Goal: Task Accomplishment & Management: Use online tool/utility

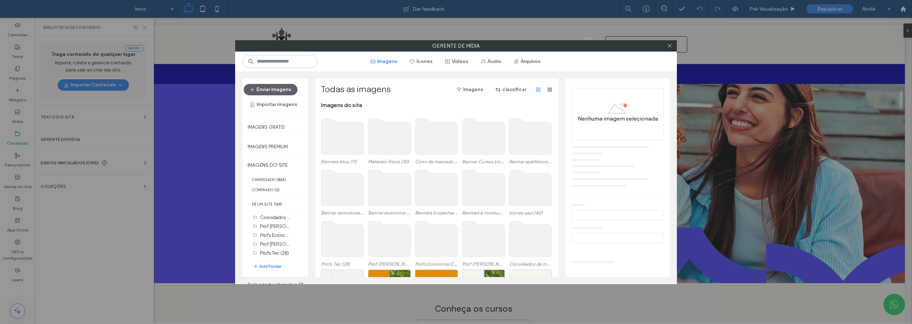
click at [404, 132] on use at bounding box center [389, 137] width 42 height 36
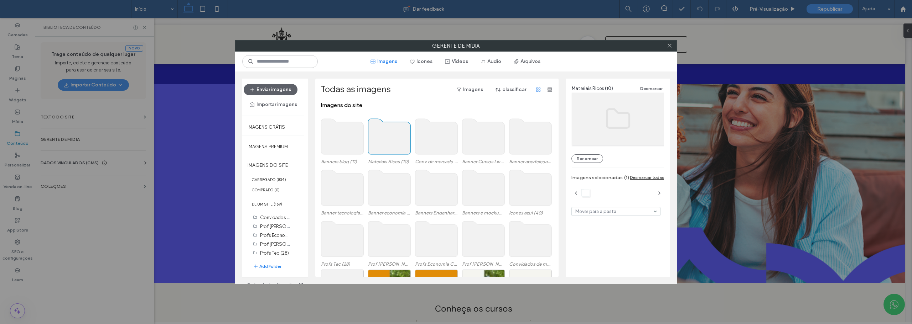
click at [404, 132] on use at bounding box center [389, 137] width 42 height 36
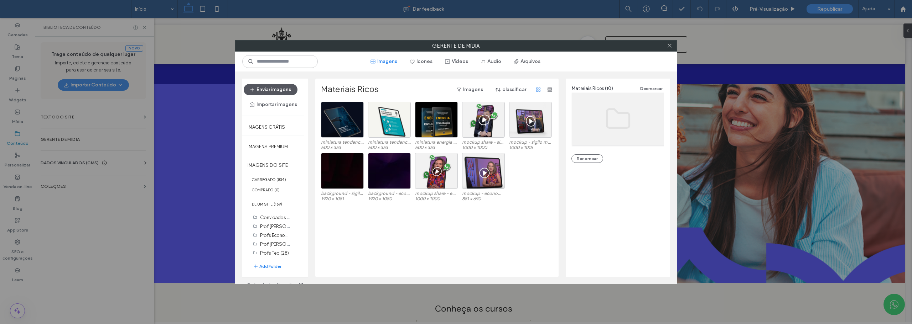
click at [272, 88] on button "Enviar imagens" at bounding box center [271, 89] width 54 height 11
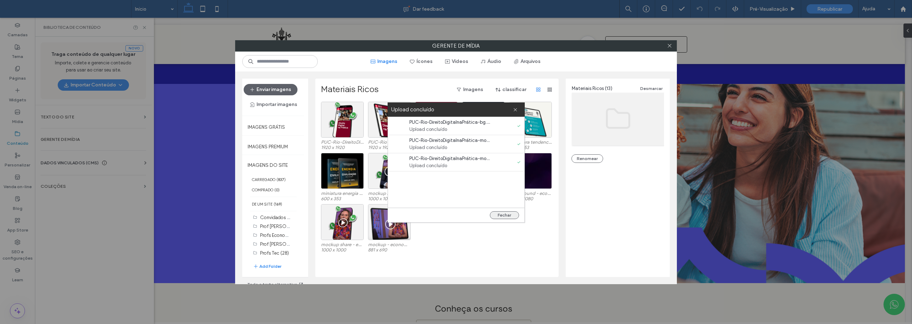
click at [505, 216] on button "Fechar" at bounding box center [504, 216] width 29 height 8
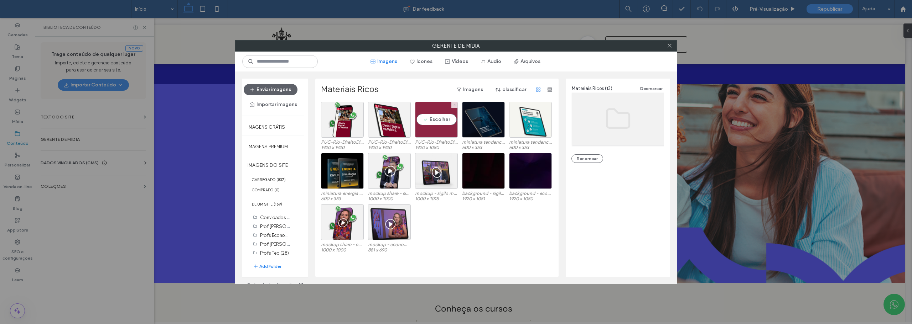
click at [434, 119] on div "Escolher" at bounding box center [436, 120] width 43 height 36
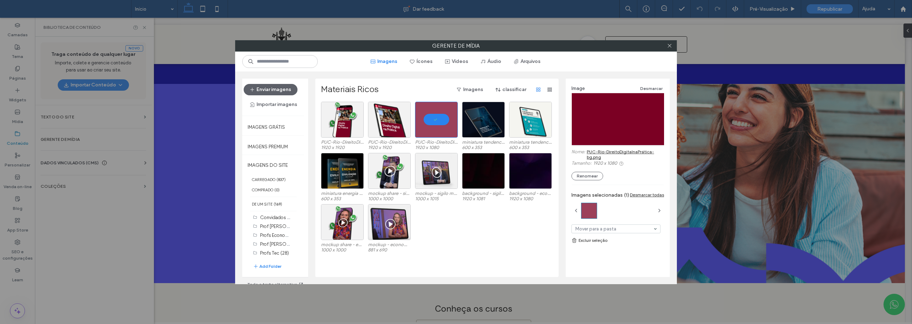
click at [606, 150] on link "PUC-Rio-DireitoDigitalnaPrática-bg.png" at bounding box center [624, 154] width 77 height 11
click at [391, 116] on div "Escolher" at bounding box center [389, 120] width 43 height 36
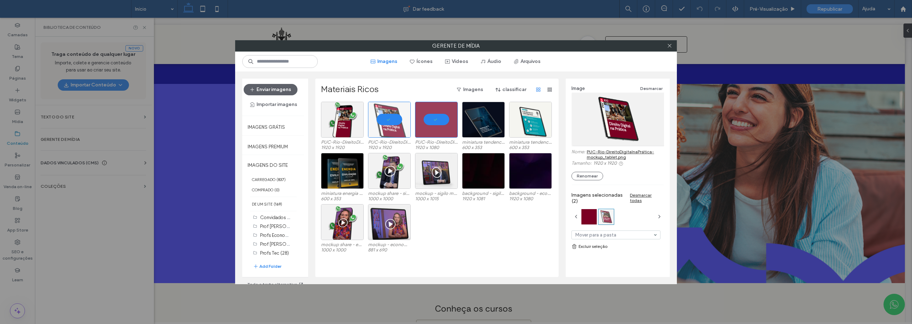
click at [607, 152] on link "PUC-Rio-DireitoDigitalnaPrática-mockup_tablet.png" at bounding box center [624, 154] width 77 height 11
click at [343, 122] on div "Escolher" at bounding box center [342, 120] width 43 height 36
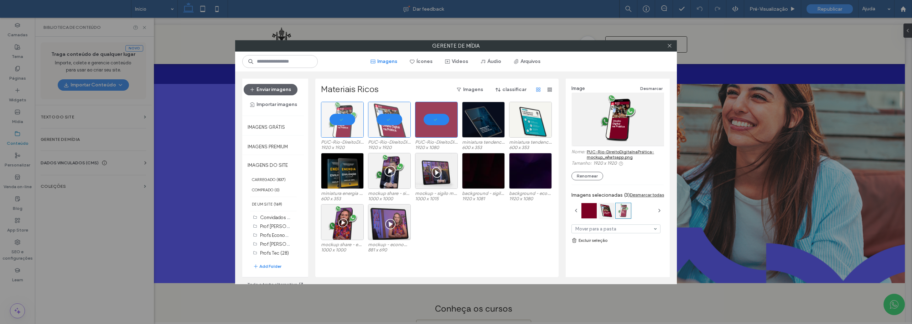
click at [601, 151] on link "PUC-Rio-DireitoDigitalnaPrática-mockup_whatsapp.png" at bounding box center [624, 154] width 77 height 11
drag, startPoint x: 475, startPoint y: 239, endPoint x: 477, endPoint y: 231, distance: 8.0
click at [475, 239] on div "mockup share - economia de festivais.png 1000 x 1000 mockup - economia de festi…" at bounding box center [439, 229] width 236 height 51
click at [526, 67] on button "Arquivos" at bounding box center [526, 61] width 39 height 11
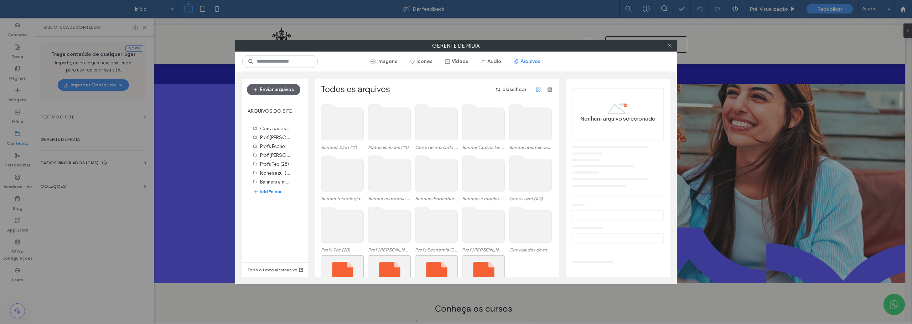
click at [387, 118] on use at bounding box center [389, 123] width 42 height 36
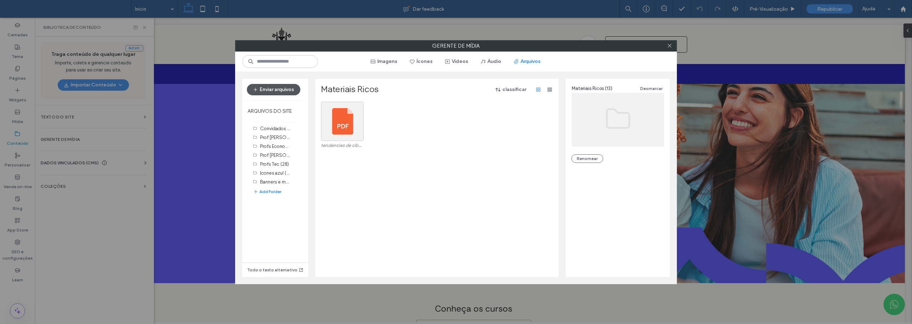
click at [280, 90] on button "Enviar arquivos" at bounding box center [273, 89] width 53 height 11
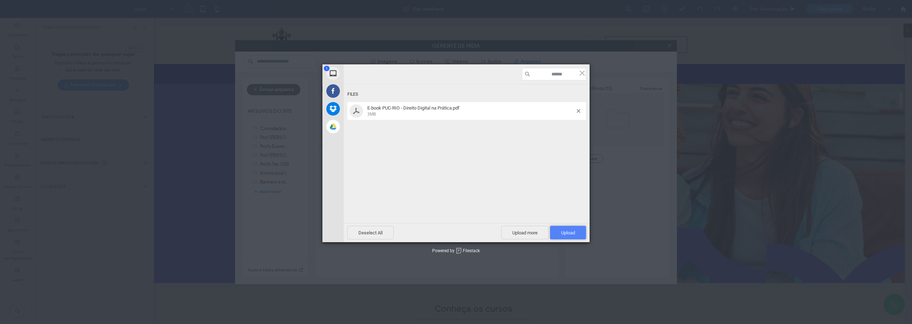
click at [568, 234] on span "Upload 1" at bounding box center [568, 232] width 14 height 5
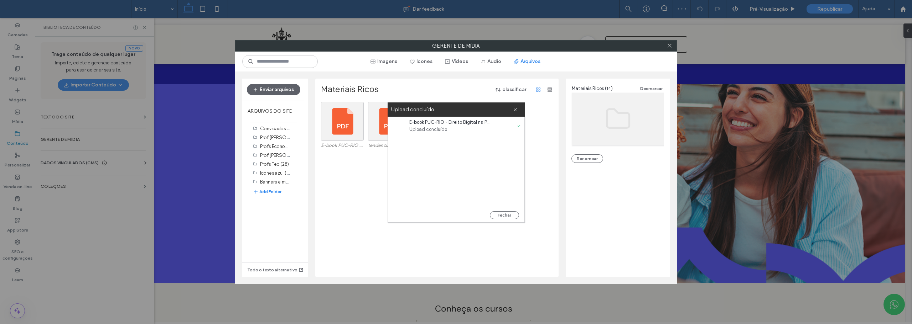
drag, startPoint x: 505, startPoint y: 214, endPoint x: 375, endPoint y: 167, distance: 138.2
click at [505, 214] on button "Fechar" at bounding box center [504, 216] width 29 height 8
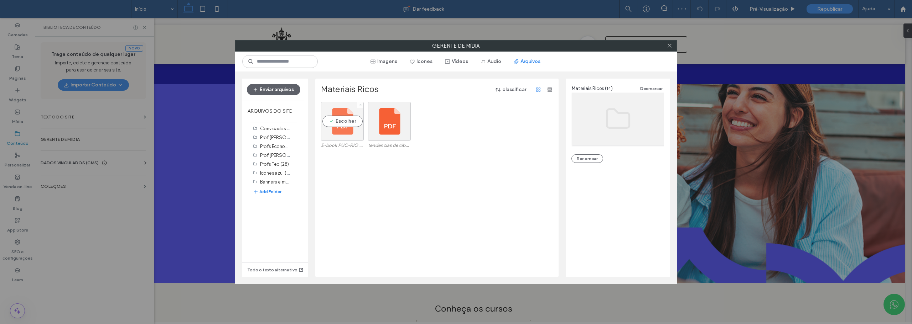
click at [348, 119] on div "Escolher" at bounding box center [342, 121] width 43 height 39
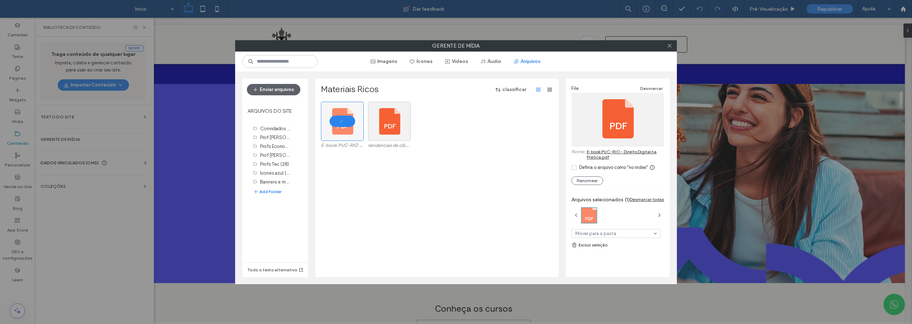
click at [605, 151] on link "E-book PUC-RIO - Direito Digital na Prática.pdf" at bounding box center [624, 154] width 77 height 11
click at [573, 168] on icon at bounding box center [573, 168] width 2 height 2
click at [451, 196] on div "E-book PUC-RIO - Direito Digital na Prática.pdf tendencias de ciberseguranca_pu…" at bounding box center [439, 190] width 236 height 176
click at [340, 119] on div at bounding box center [342, 121] width 43 height 39
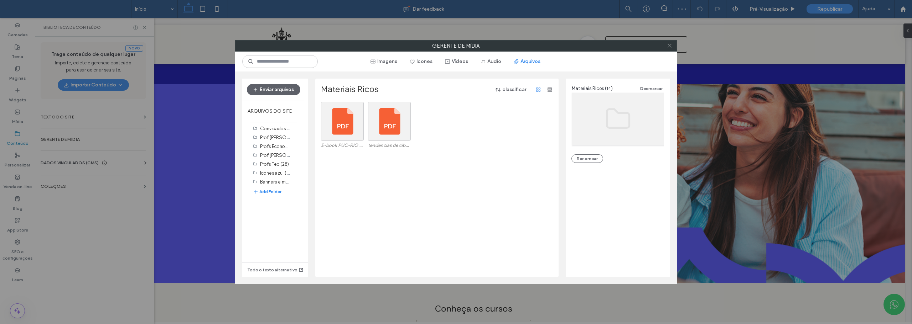
click at [671, 46] on icon at bounding box center [669, 45] width 5 height 5
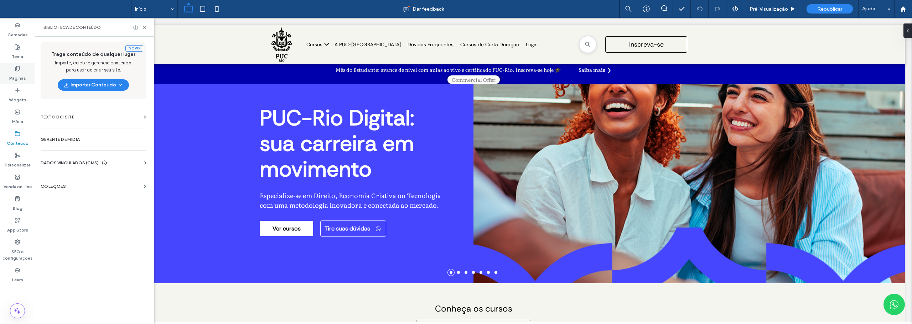
click at [17, 68] on icon at bounding box center [18, 69] width 6 height 6
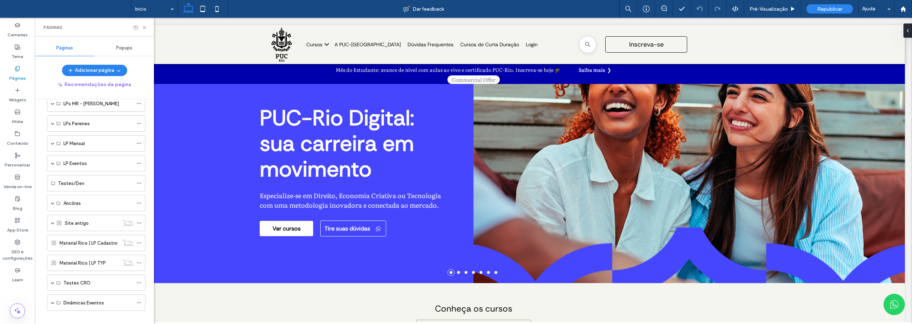
scroll to position [84, 0]
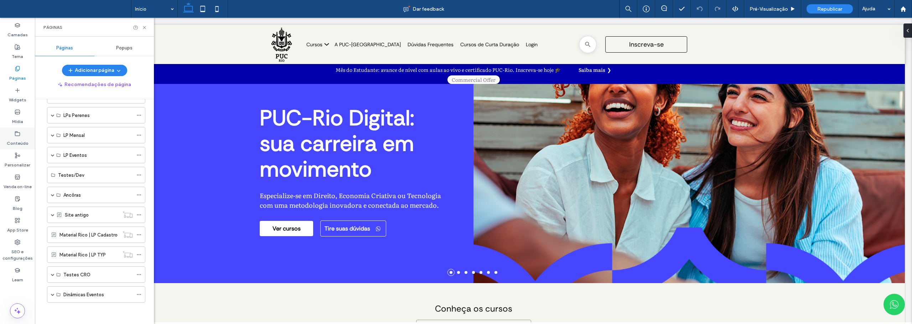
click at [17, 135] on icon at bounding box center [18, 134] width 6 height 6
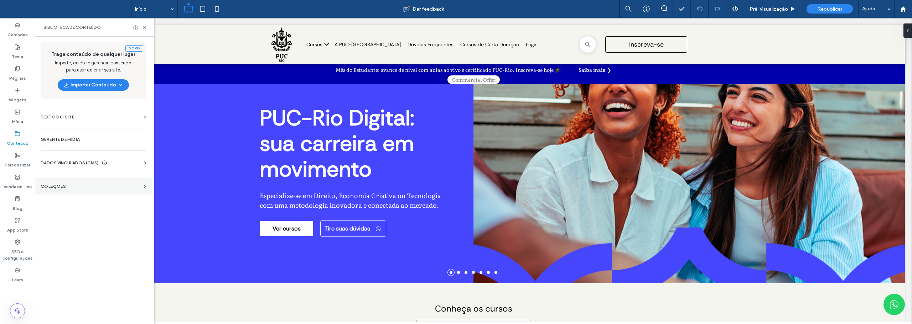
click at [50, 191] on section "COLEÇÕES" at bounding box center [93, 186] width 117 height 16
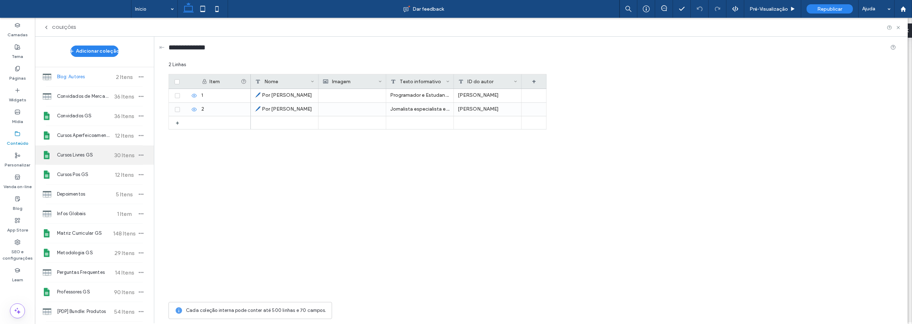
scroll to position [0, 0]
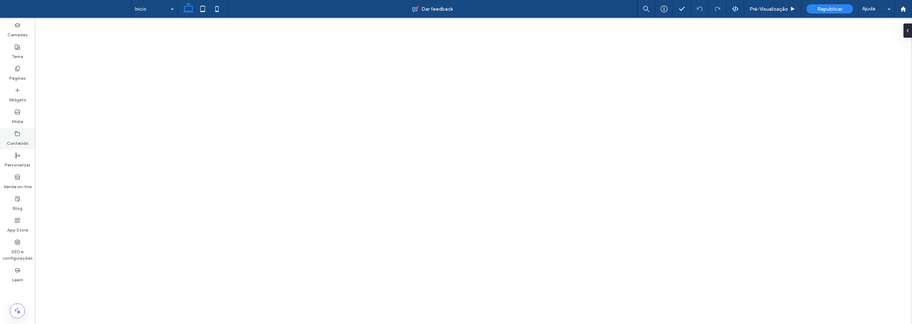
click at [15, 134] on use at bounding box center [17, 133] width 5 height 4
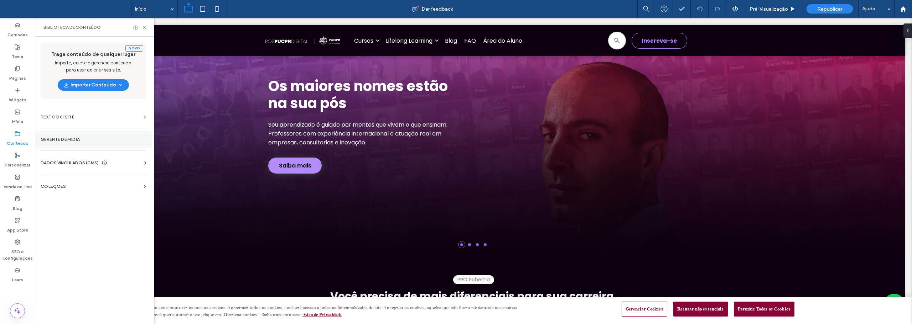
click at [61, 139] on label "Gerente de mídia" at bounding box center [93, 139] width 105 height 5
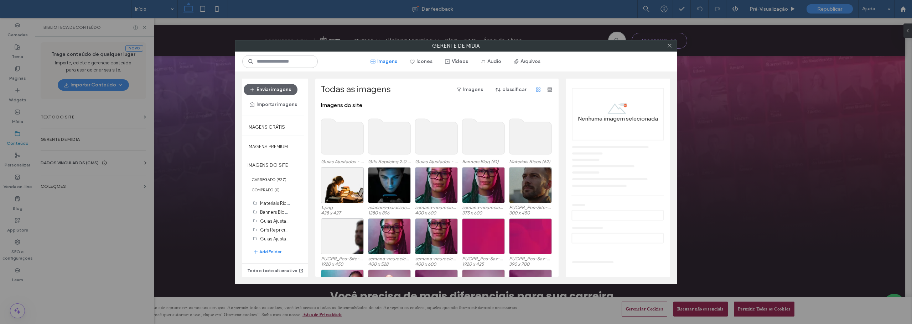
click at [528, 140] on use at bounding box center [530, 137] width 42 height 36
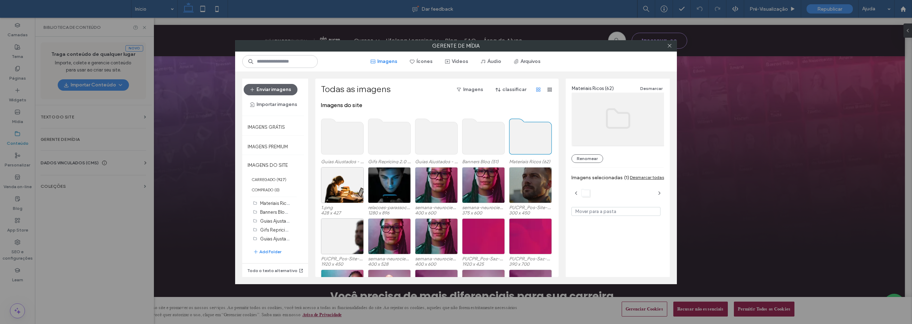
click at [528, 140] on use at bounding box center [530, 137] width 42 height 36
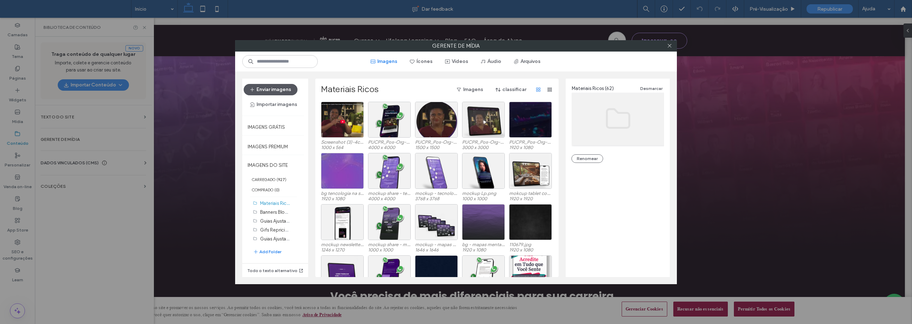
click at [282, 86] on button "Enviar imagens" at bounding box center [271, 89] width 54 height 11
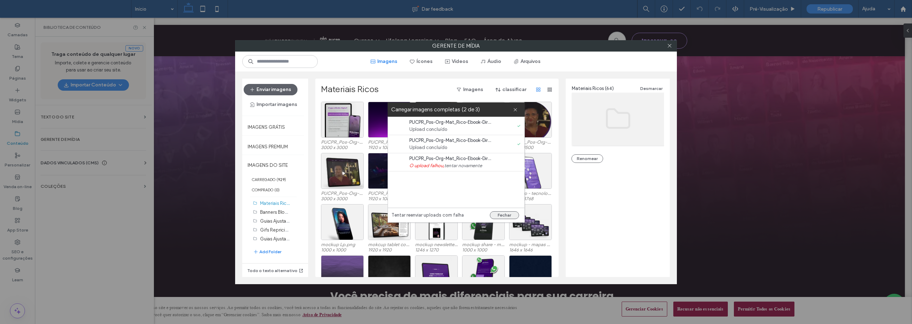
click at [504, 215] on button "Fechar" at bounding box center [504, 216] width 29 height 8
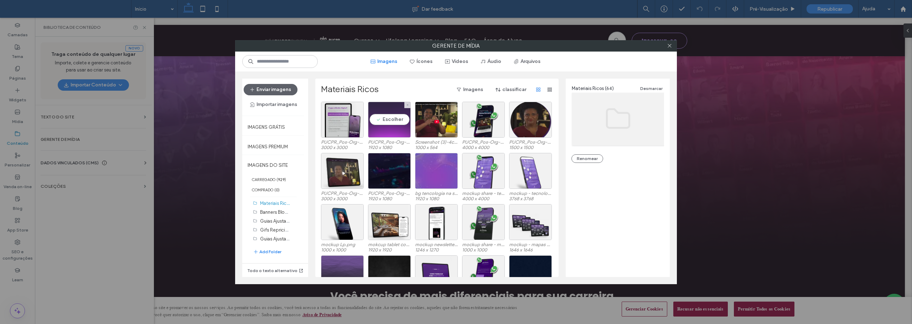
click at [388, 122] on div "Escolher" at bounding box center [389, 120] width 43 height 36
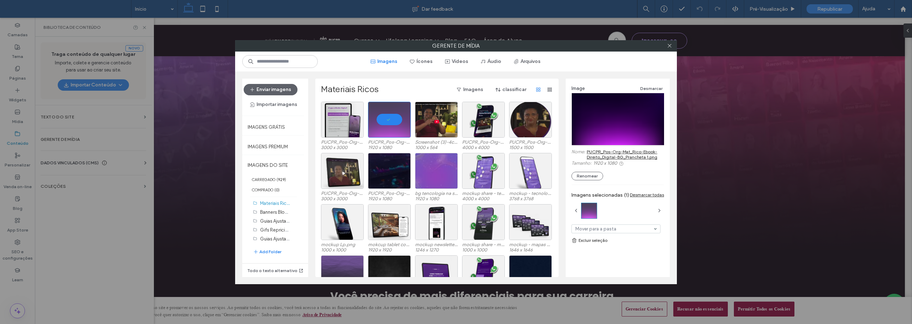
click at [597, 151] on link "PUCPR_Pos-Org-Mat_Rico-Ebook-Direito_Digital-BG_Prancheta 1.png" at bounding box center [624, 154] width 77 height 11
click at [334, 116] on div "Escolher" at bounding box center [342, 120] width 43 height 36
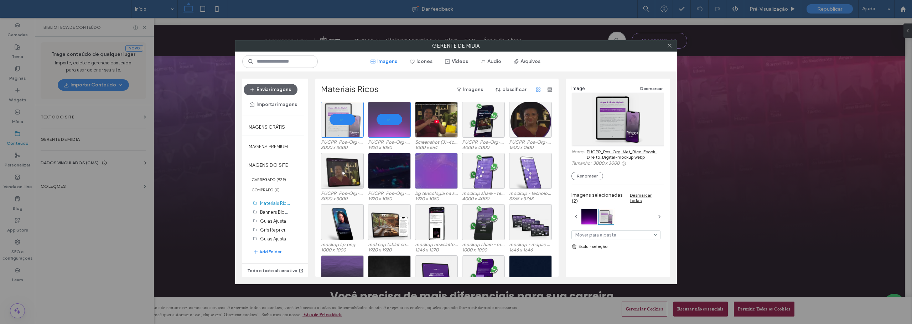
click at [601, 151] on link "PUCPR_Pos-Org-Mat_Rico-Ebook-Direito_Digital-mockup.webp" at bounding box center [624, 154] width 77 height 11
drag, startPoint x: 384, startPoint y: 119, endPoint x: 343, endPoint y: 122, distance: 41.5
click at [384, 119] on div at bounding box center [389, 120] width 43 height 36
click at [338, 121] on div at bounding box center [342, 120] width 43 height 36
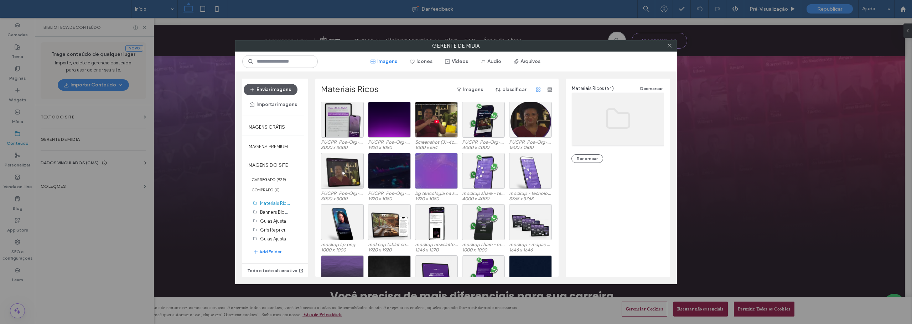
click at [280, 88] on button "Enviar imagens" at bounding box center [271, 89] width 54 height 11
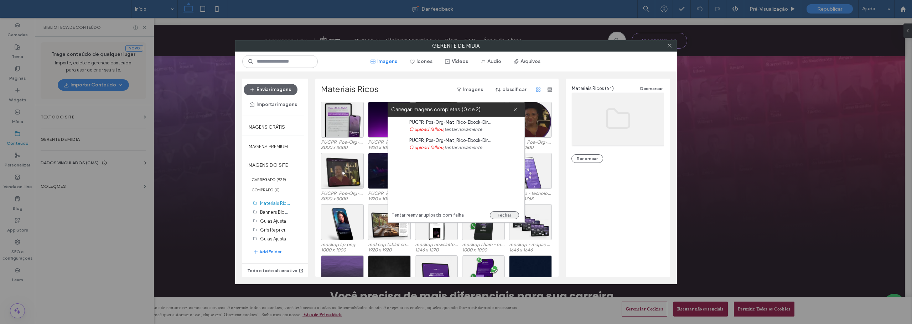
click at [500, 215] on button "Fechar" at bounding box center [504, 216] width 29 height 8
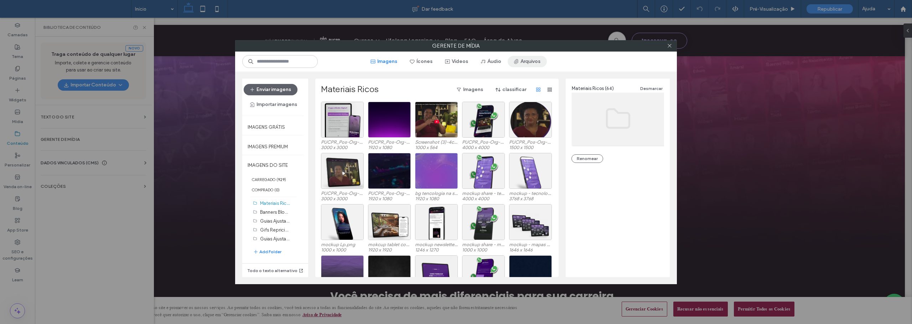
click at [532, 62] on button "Arquivos" at bounding box center [526, 61] width 39 height 11
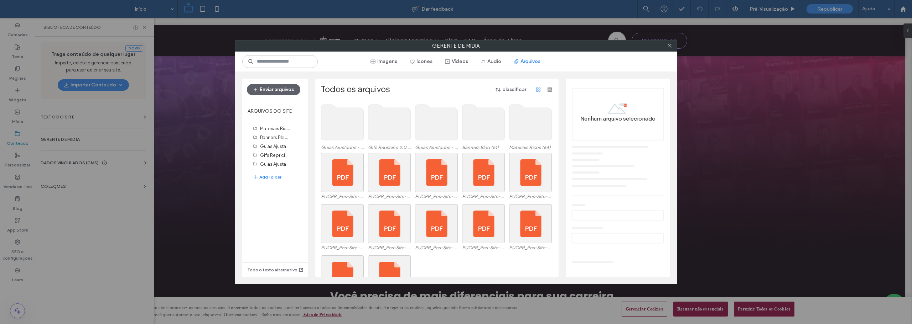
click at [539, 129] on use at bounding box center [530, 123] width 42 height 36
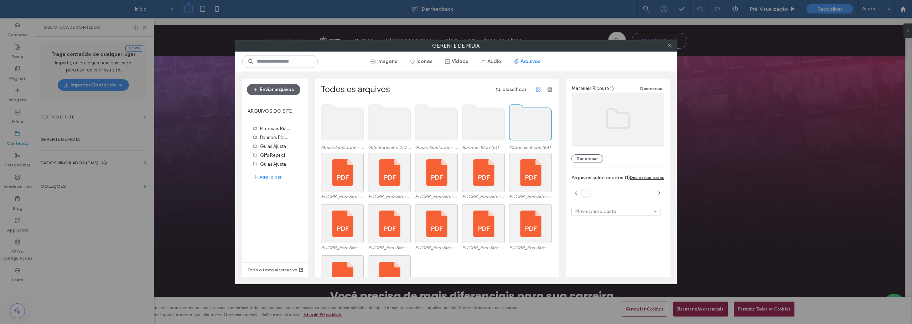
click at [539, 129] on use at bounding box center [530, 123] width 42 height 36
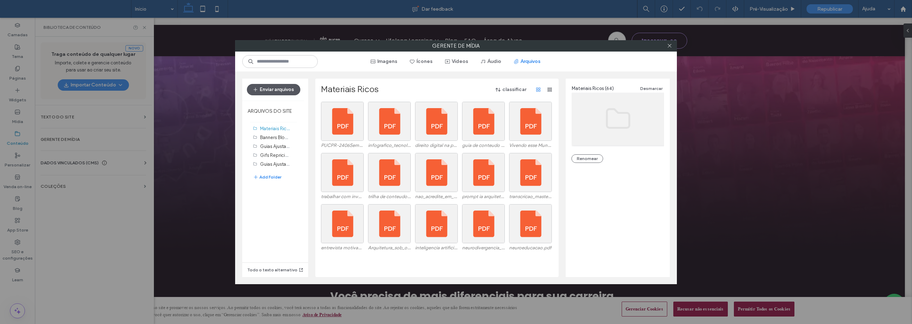
click at [275, 88] on button "Enviar arquivos" at bounding box center [273, 89] width 53 height 11
click at [270, 88] on button "Enviar arquivos" at bounding box center [273, 89] width 53 height 11
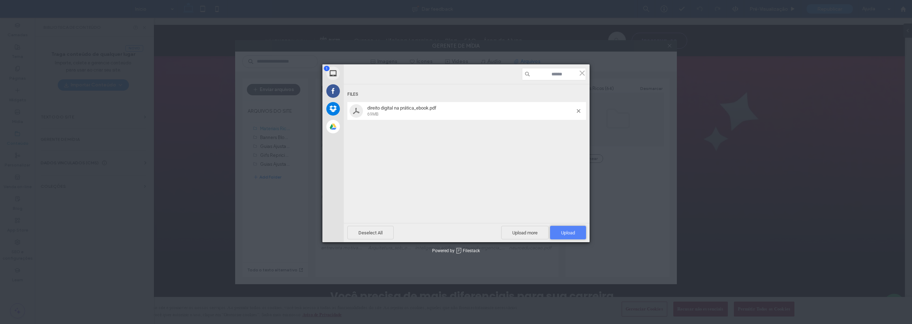
click at [573, 229] on span "Upload 1" at bounding box center [568, 233] width 36 height 14
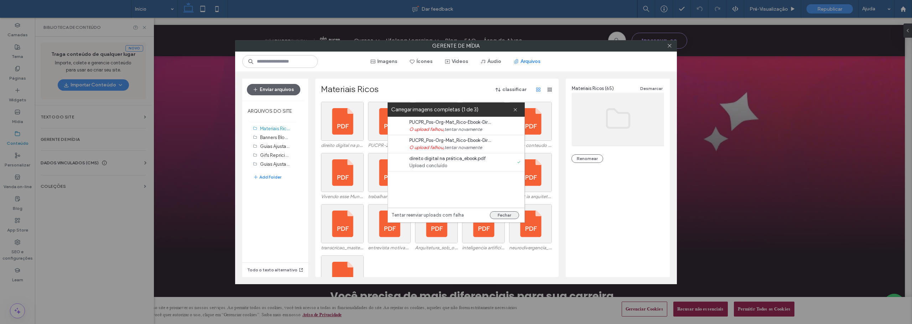
click at [505, 214] on button "Fechar" at bounding box center [504, 216] width 29 height 8
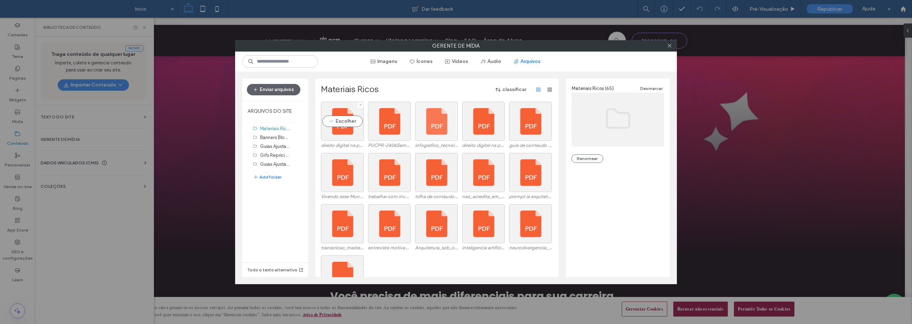
drag, startPoint x: 345, startPoint y: 122, endPoint x: 417, endPoint y: 128, distance: 71.8
click at [345, 122] on div "Escolher" at bounding box center [342, 121] width 43 height 39
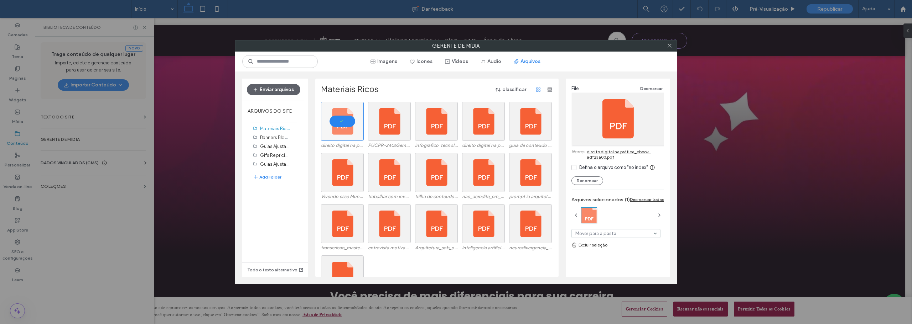
click at [588, 167] on div "Defina o arquivo como "no index"" at bounding box center [613, 167] width 69 height 7
click at [613, 151] on link "direito digital na prática_ebook-adf23a00.pdf" at bounding box center [624, 154] width 77 height 11
click at [338, 122] on div at bounding box center [342, 121] width 43 height 39
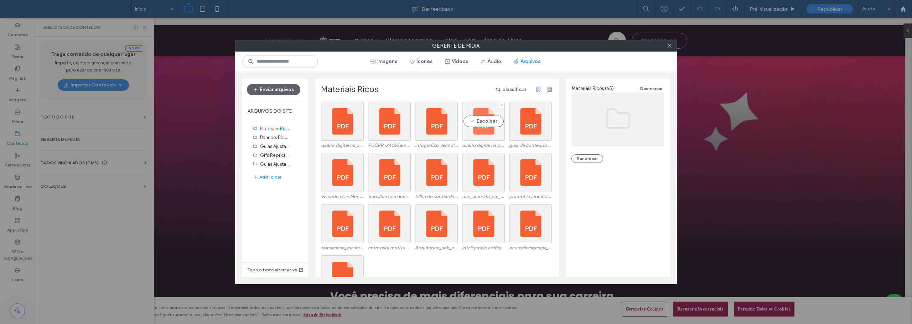
click at [481, 126] on div "Escolher" at bounding box center [483, 121] width 43 height 39
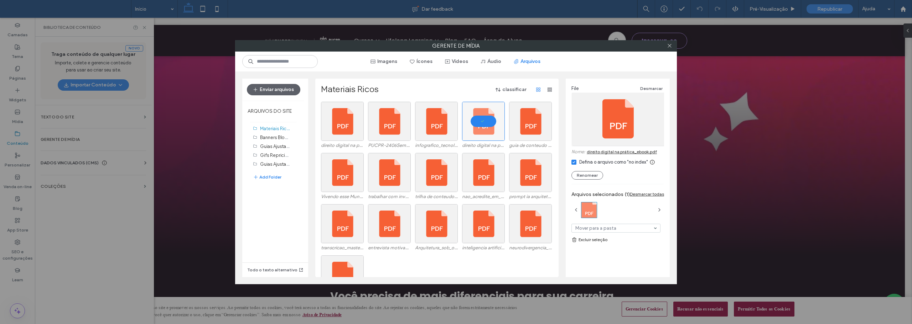
click at [600, 242] on link "Excluir seleção" at bounding box center [617, 239] width 93 height 7
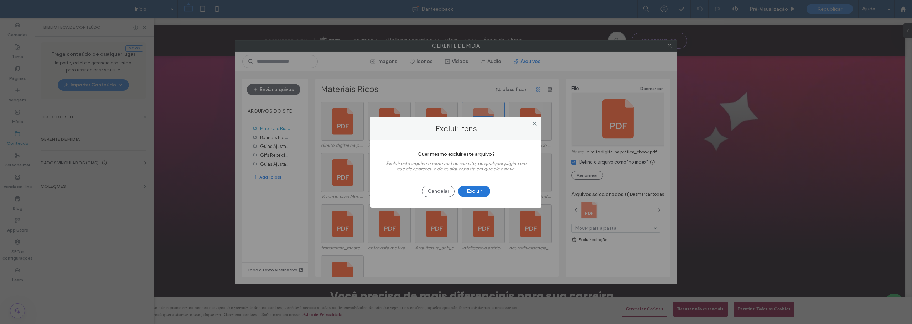
click at [478, 186] on button "Excluir" at bounding box center [474, 191] width 32 height 11
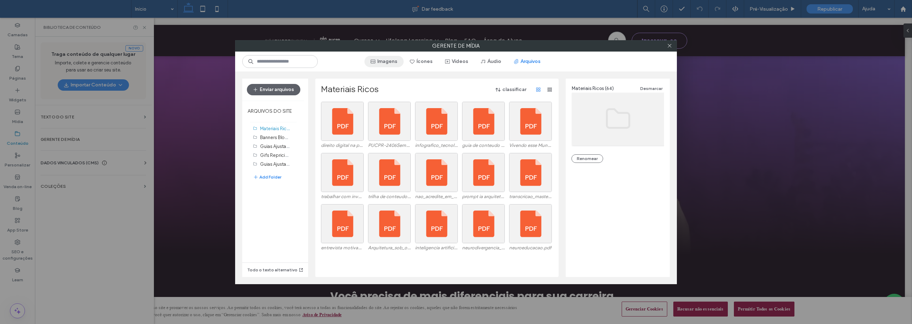
click at [386, 57] on button "Imagens" at bounding box center [383, 61] width 39 height 11
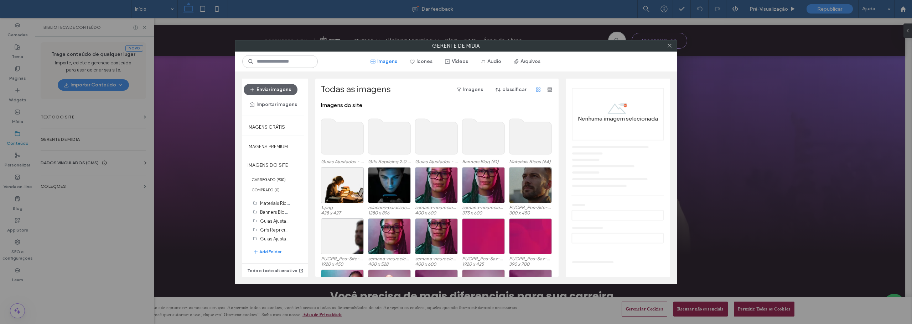
click at [526, 135] on use at bounding box center [530, 137] width 42 height 36
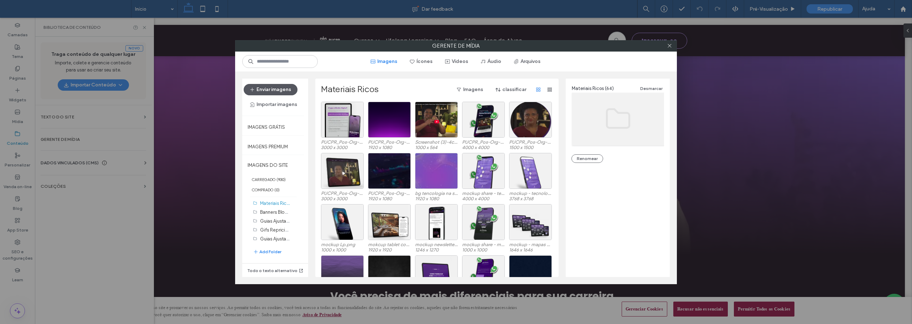
click at [275, 85] on button "Enviar imagens" at bounding box center [271, 89] width 54 height 11
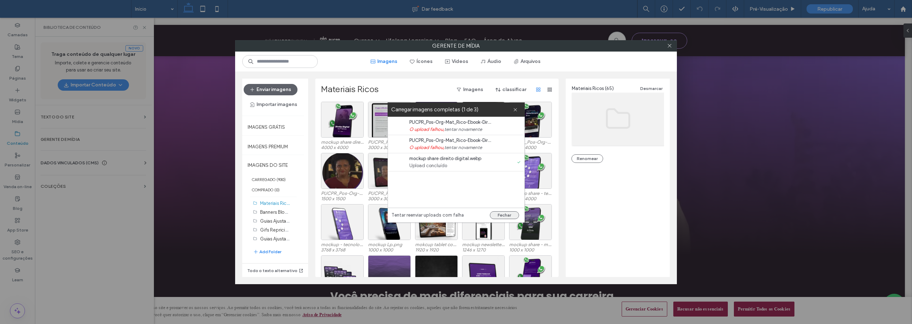
click at [505, 214] on button "Fechar" at bounding box center [504, 216] width 29 height 8
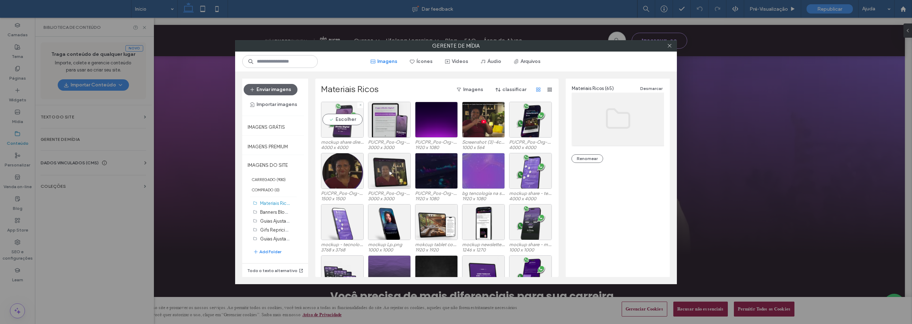
click at [344, 123] on div "Escolher" at bounding box center [342, 120] width 43 height 36
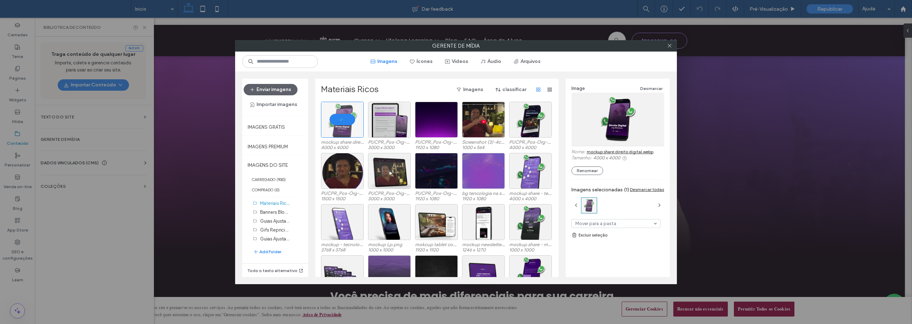
click at [629, 150] on link "mockup share direito digital.webp" at bounding box center [619, 151] width 67 height 5
click at [671, 43] on icon at bounding box center [669, 45] width 5 height 5
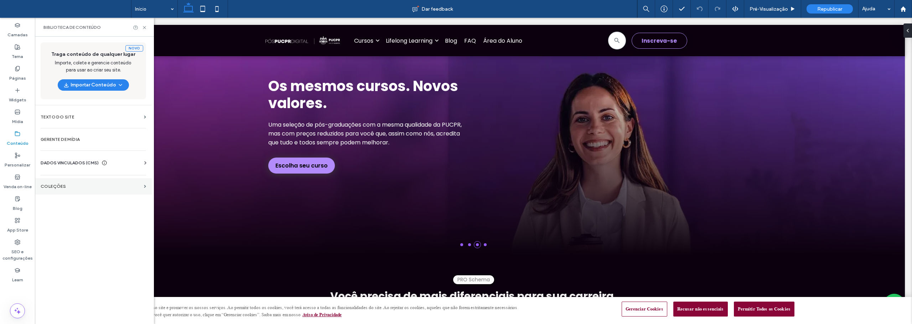
click at [61, 184] on section "COLEÇÕES" at bounding box center [93, 186] width 117 height 16
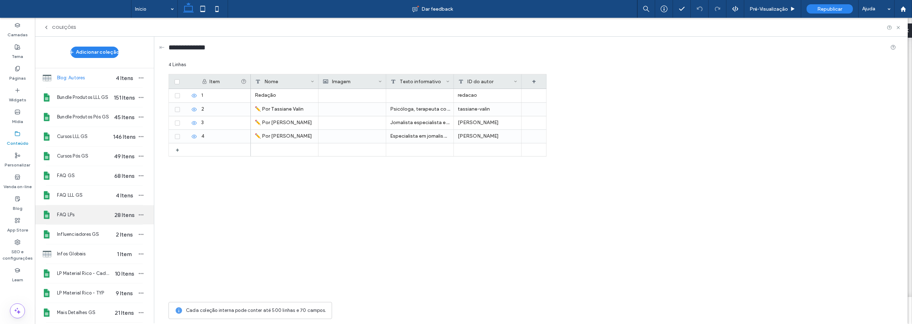
click at [71, 213] on span "FAQ LPs" at bounding box center [84, 215] width 55 height 7
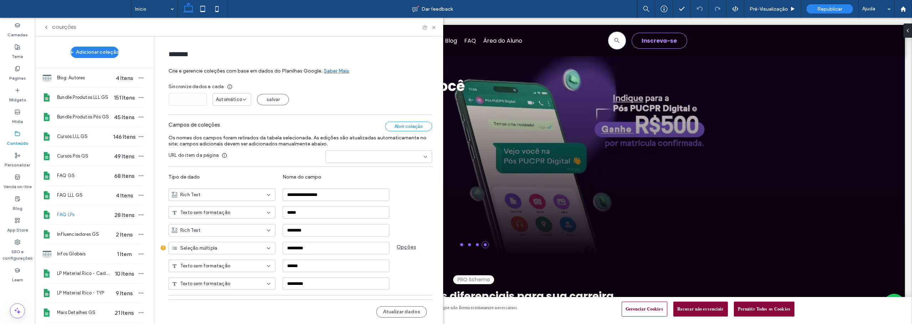
click at [402, 124] on div "Abrir coleção" at bounding box center [408, 127] width 47 height 10
click at [74, 178] on span "FAQ GS" at bounding box center [84, 175] width 55 height 7
click at [408, 125] on div "Abrir coleção" at bounding box center [408, 127] width 47 height 10
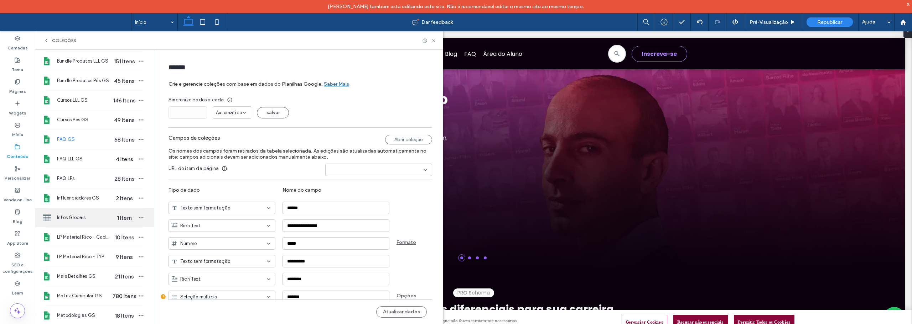
scroll to position [71, 0]
click at [71, 234] on span "LP Material Rico - TYP" at bounding box center [84, 235] width 55 height 7
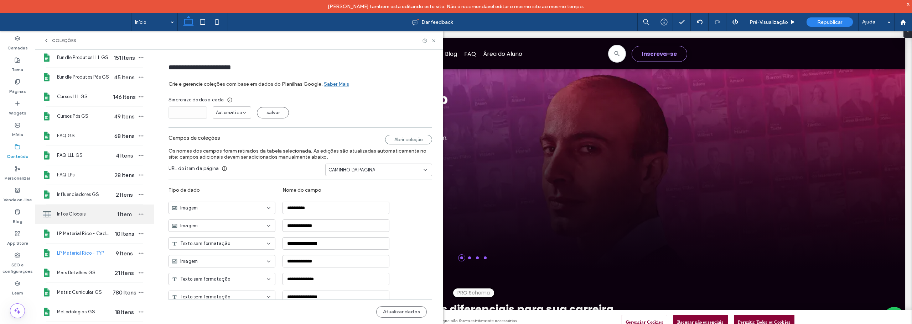
scroll to position [36, 0]
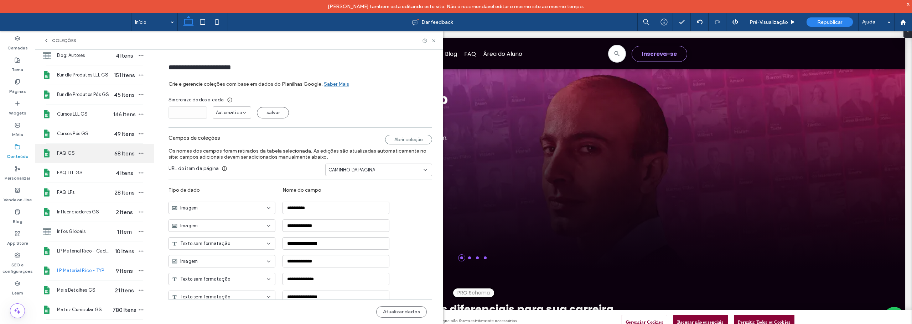
click at [66, 155] on span "FAQ GS" at bounding box center [84, 153] width 55 height 7
type input "******"
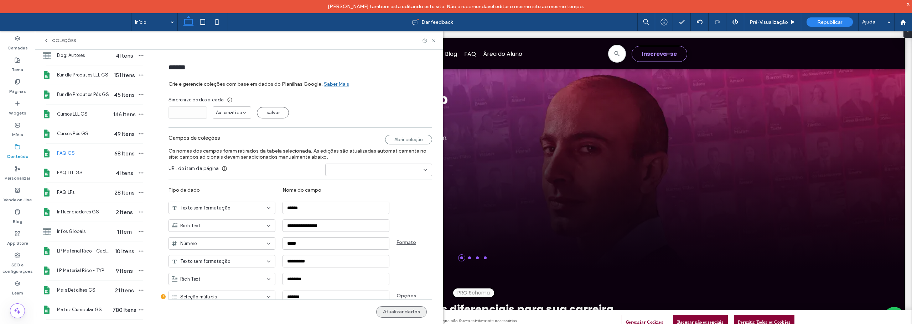
click at [398, 312] on button "Atualizar dados" at bounding box center [401, 312] width 51 height 11
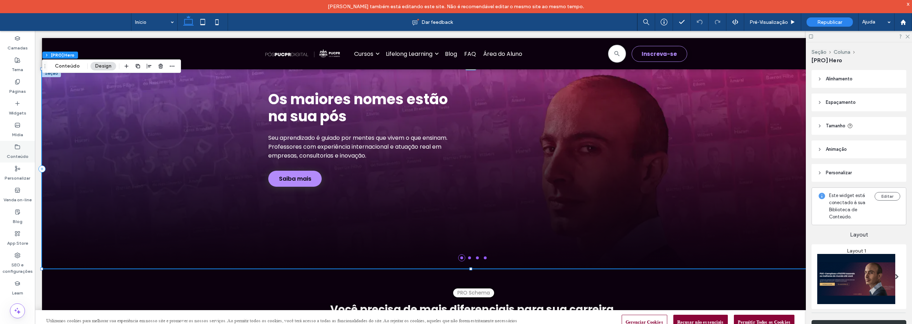
click at [19, 148] on icon at bounding box center [18, 147] width 6 height 6
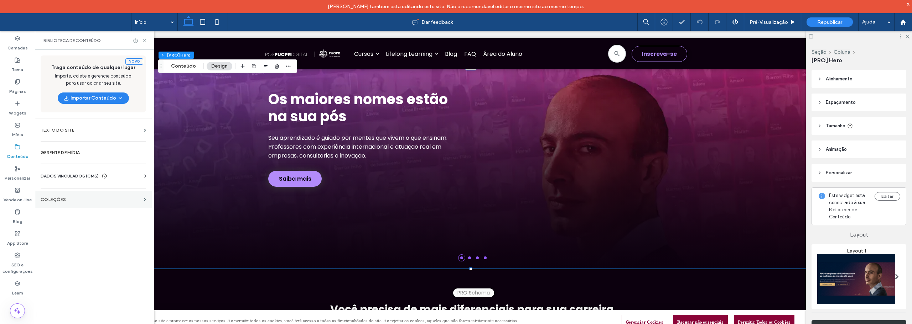
click at [55, 200] on label "COLEÇÕES" at bounding box center [91, 199] width 100 height 5
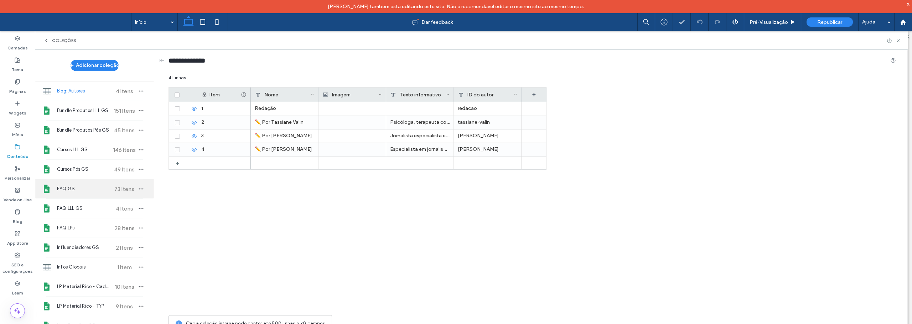
click at [68, 187] on span "FAQ GS" at bounding box center [83, 189] width 53 height 7
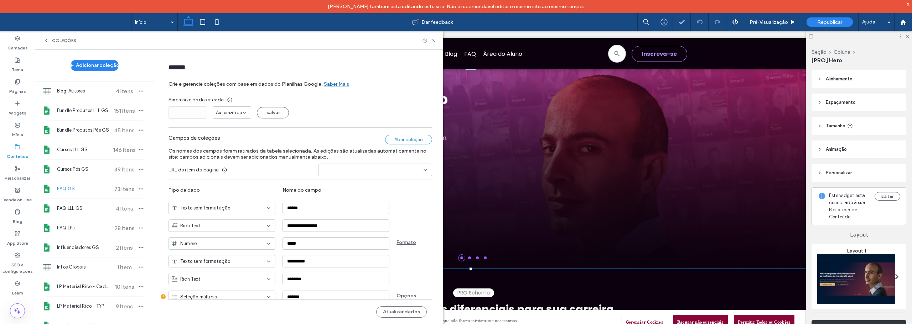
click at [406, 135] on div "Abrir coleção" at bounding box center [408, 140] width 47 height 10
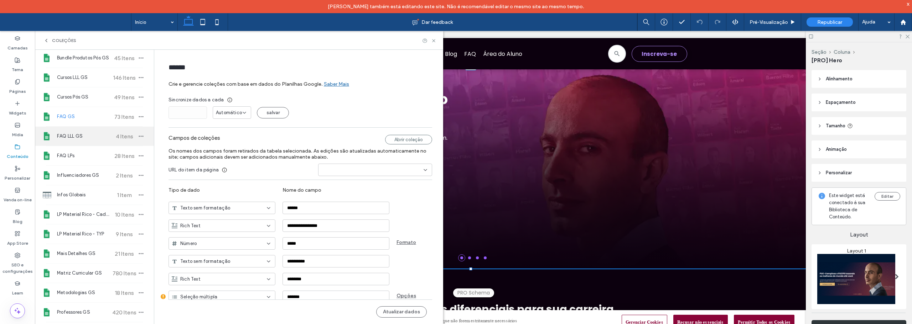
scroll to position [107, 0]
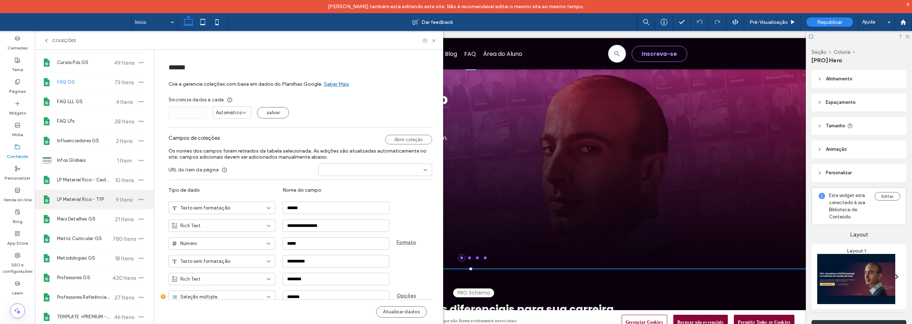
click at [87, 198] on span "LP Material Rico - TYP" at bounding box center [83, 199] width 53 height 7
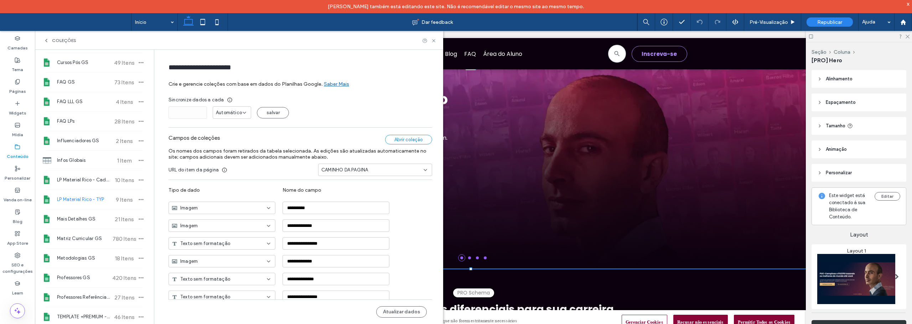
click at [418, 136] on div "Abrir coleção" at bounding box center [408, 140] width 47 height 10
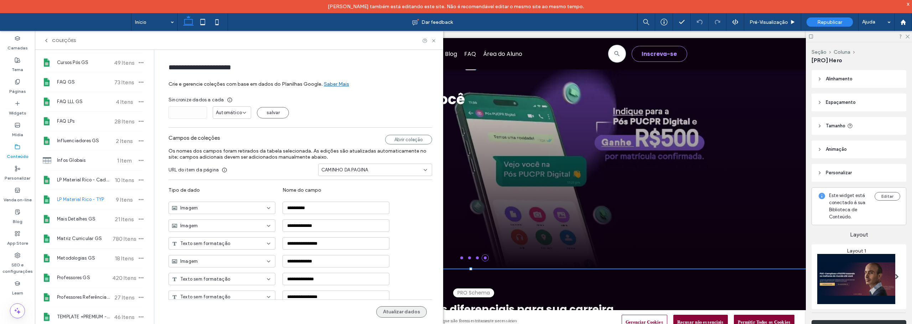
click at [396, 312] on button "Atualizar dados" at bounding box center [401, 312] width 51 height 11
click at [89, 179] on span "LP Material Rico - Cadastro" at bounding box center [83, 180] width 53 height 7
type input "**********"
click at [417, 138] on div "Abrir coleção" at bounding box center [408, 140] width 47 height 10
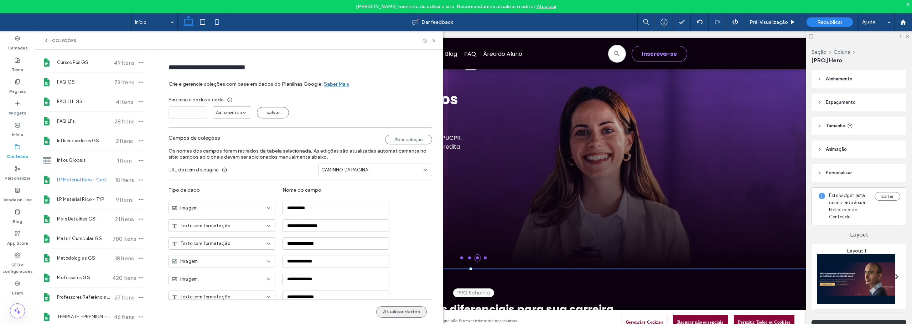
click at [399, 311] on button "Atualizar dados" at bounding box center [401, 312] width 51 height 11
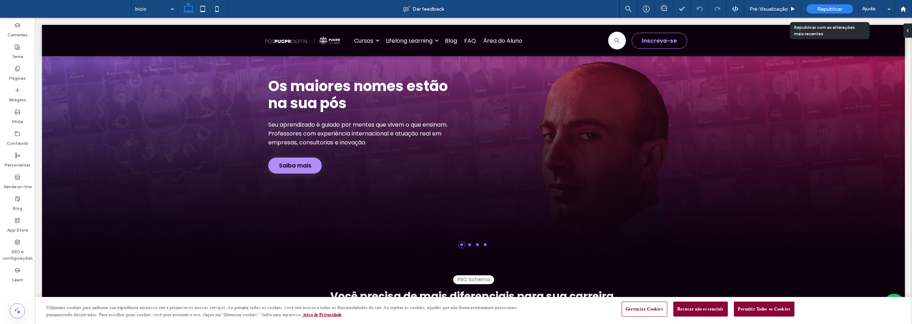
click at [833, 8] on span "Republicar" at bounding box center [829, 9] width 25 height 6
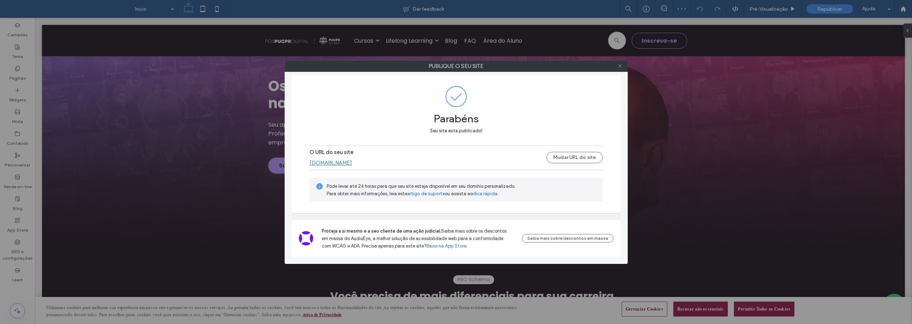
click at [620, 66] on use at bounding box center [620, 66] width 4 height 4
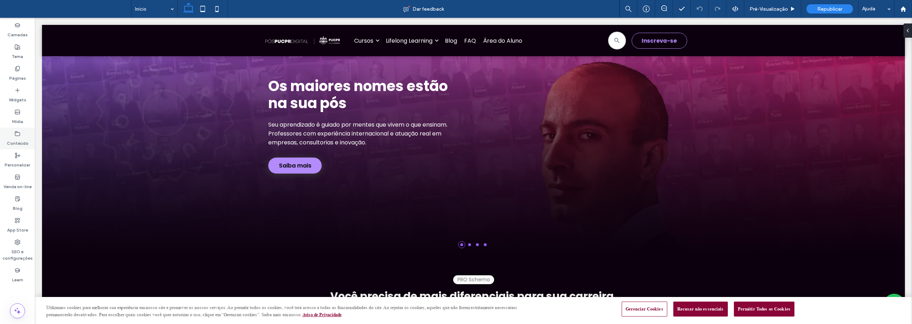
click at [19, 137] on label "Conteúdo" at bounding box center [18, 142] width 22 height 10
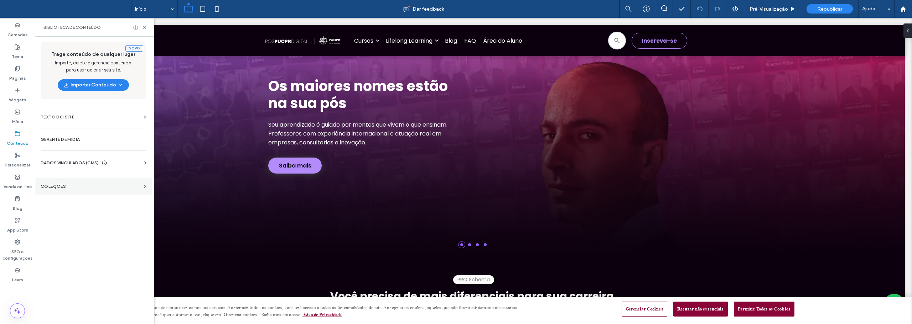
click at [47, 186] on label "COLEÇÕES" at bounding box center [91, 186] width 100 height 5
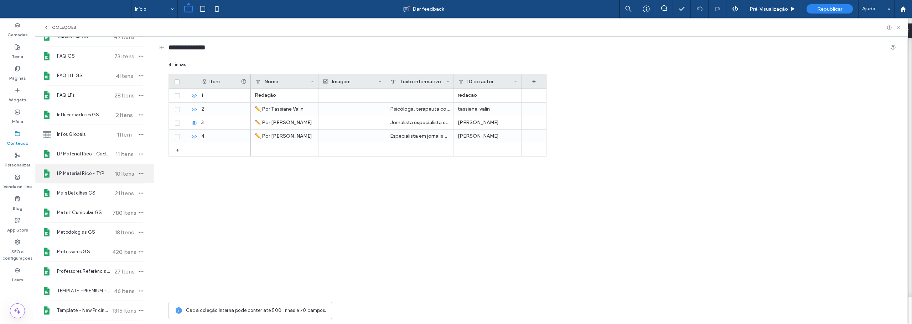
scroll to position [142, 0]
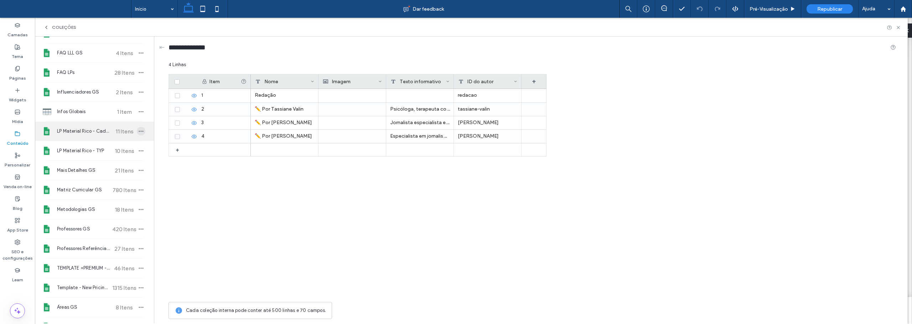
click at [138, 129] on icon "button" at bounding box center [141, 132] width 6 height 6
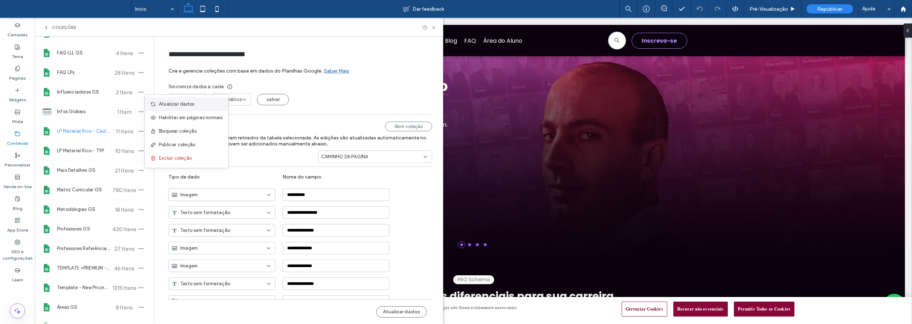
click at [171, 104] on span "Atualizar dados" at bounding box center [176, 104] width 35 height 7
click at [21, 72] on label "Páginas" at bounding box center [17, 77] width 17 height 10
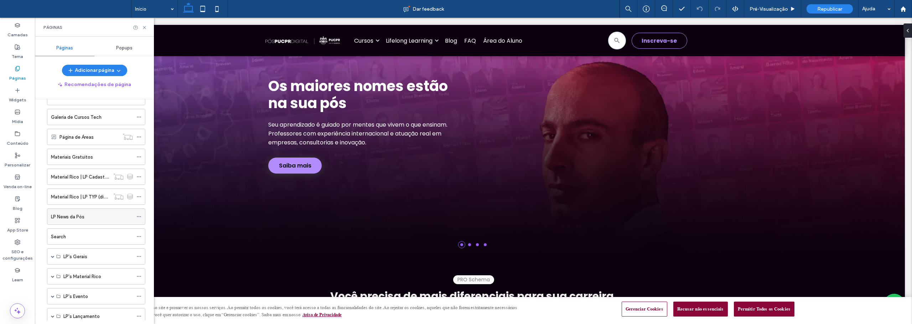
scroll to position [285, 0]
click at [139, 132] on icon at bounding box center [138, 133] width 5 height 5
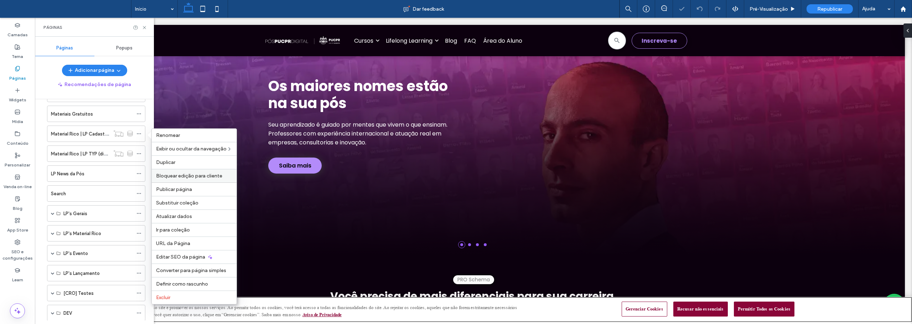
scroll to position [0, 0]
click at [168, 189] on span "Publicar página" at bounding box center [174, 190] width 36 height 6
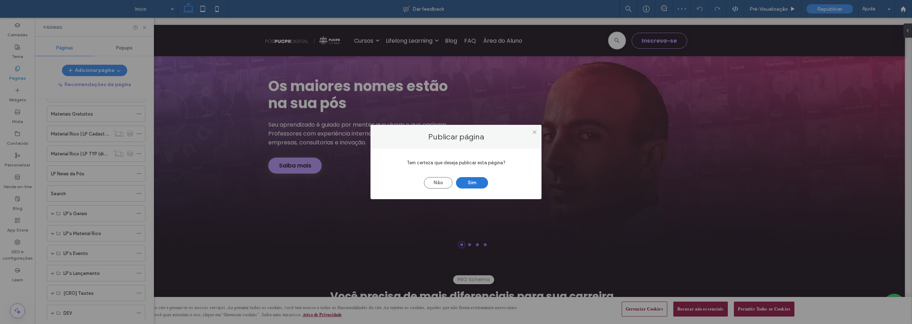
click at [473, 183] on button "Sim" at bounding box center [472, 182] width 32 height 11
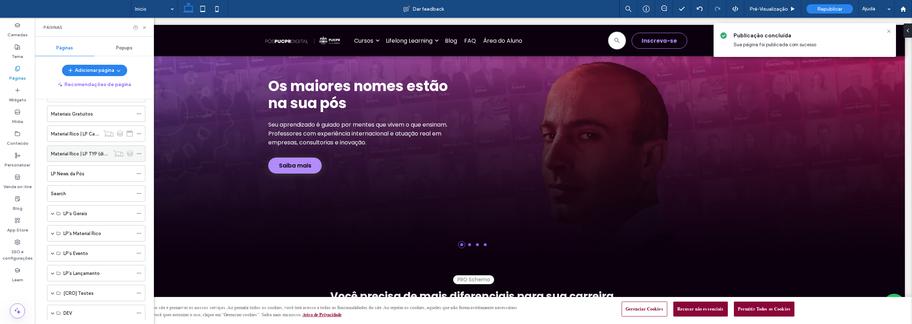
click at [138, 150] on span at bounding box center [138, 153] width 5 height 11
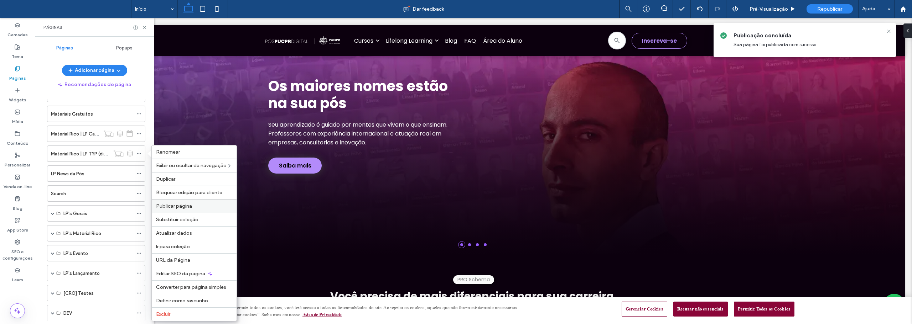
click at [169, 205] on span "Publicar página" at bounding box center [174, 206] width 36 height 6
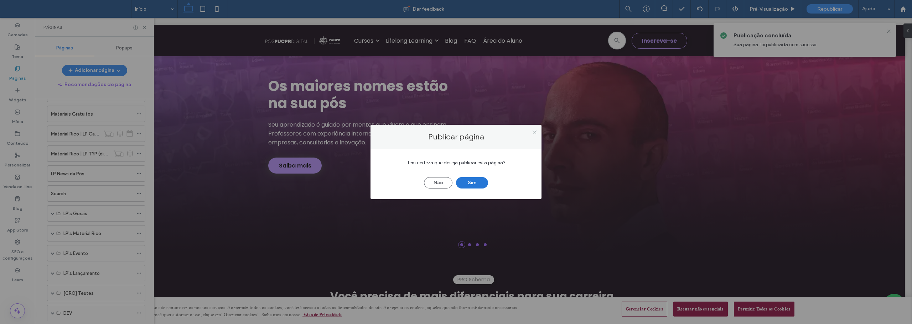
click at [471, 183] on button "Sim" at bounding box center [472, 182] width 32 height 11
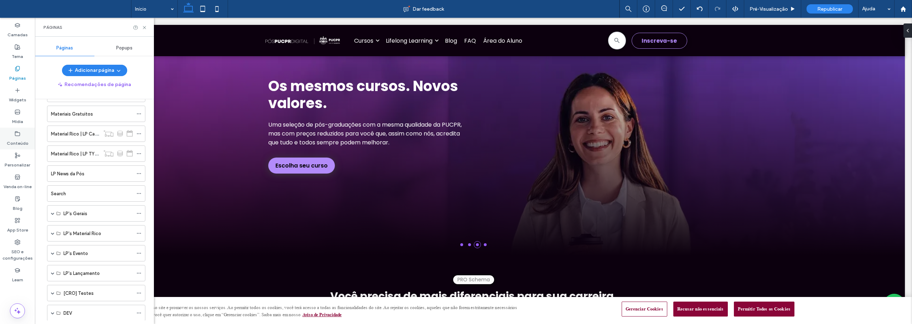
click at [14, 132] on div "Conteúdo" at bounding box center [17, 139] width 35 height 22
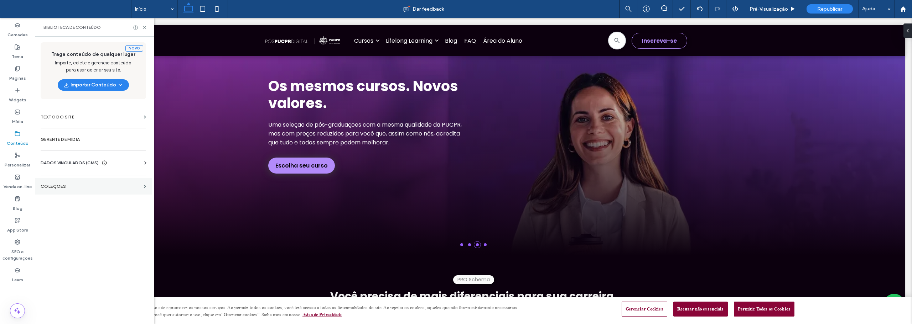
click at [68, 187] on label "COLEÇÕES" at bounding box center [91, 186] width 100 height 5
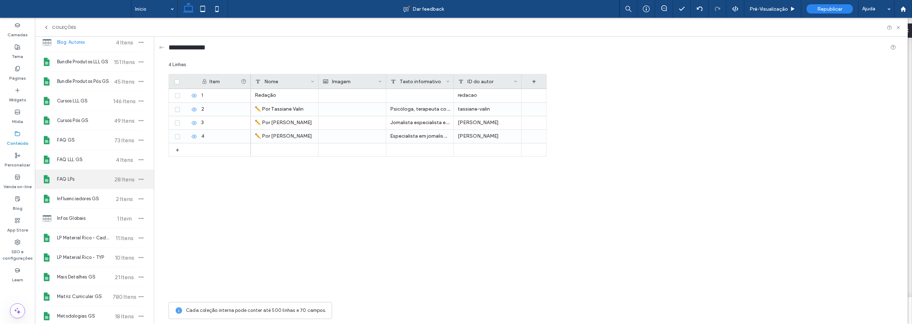
scroll to position [71, 0]
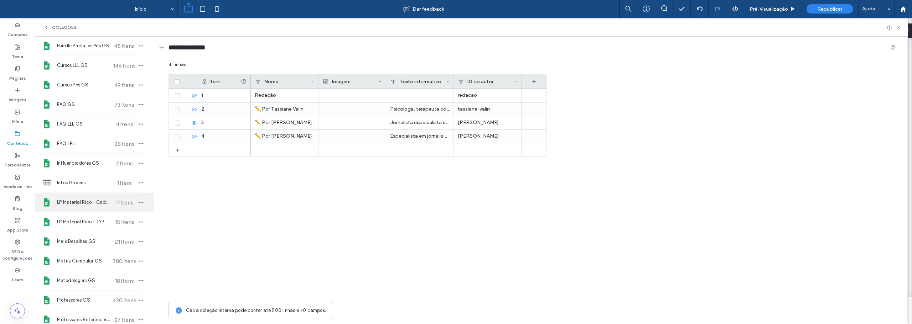
click at [92, 200] on span "LP Material Rico - Cadastro" at bounding box center [83, 202] width 53 height 7
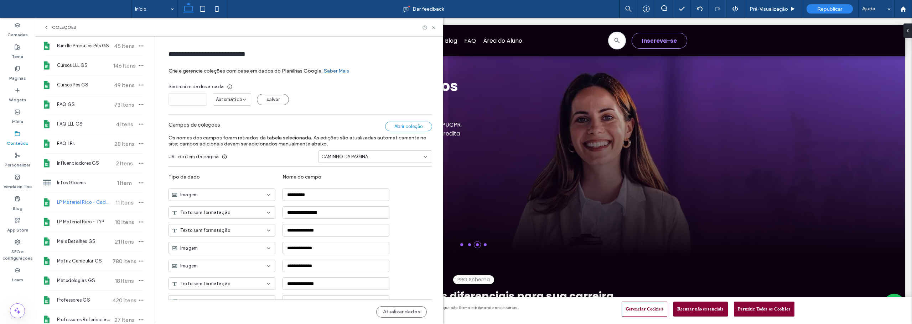
click at [407, 129] on div "Abrir coleção" at bounding box center [408, 127] width 47 height 10
click at [87, 219] on span "LP Material Rico - TYP" at bounding box center [83, 222] width 53 height 7
type input "**********"
click at [409, 122] on div "Abrir coleção" at bounding box center [408, 127] width 47 height 10
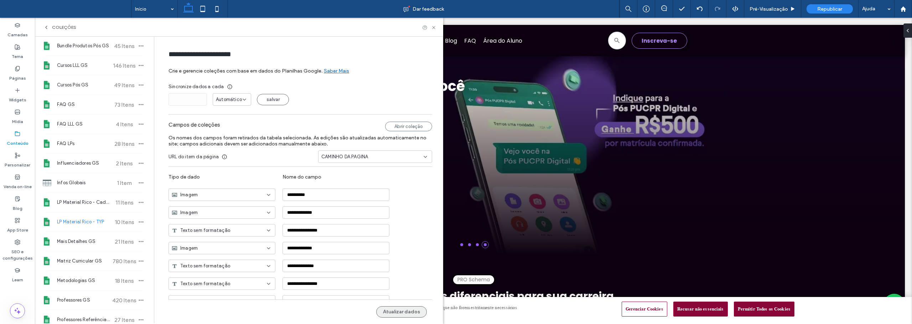
click at [401, 313] on button "Atualizar dados" at bounding box center [401, 312] width 51 height 11
click at [17, 75] on label "Páginas" at bounding box center [17, 77] width 17 height 10
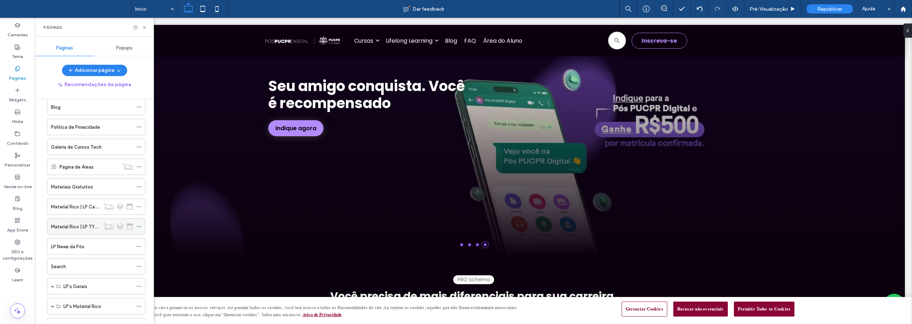
scroll to position [214, 0]
click at [138, 225] on icon at bounding box center [138, 225] width 5 height 5
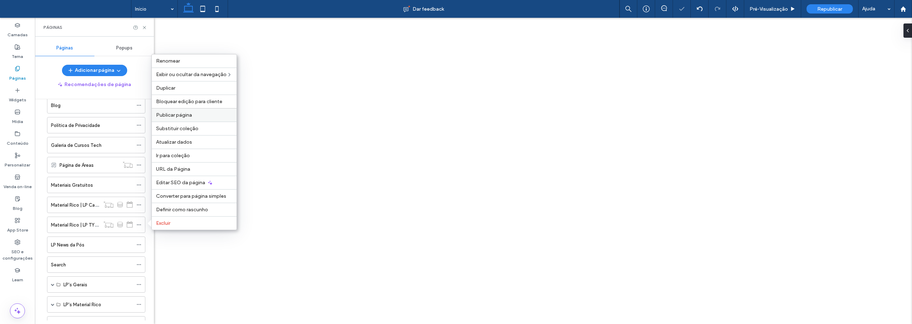
click at [177, 114] on span "Publicar página" at bounding box center [174, 115] width 36 height 6
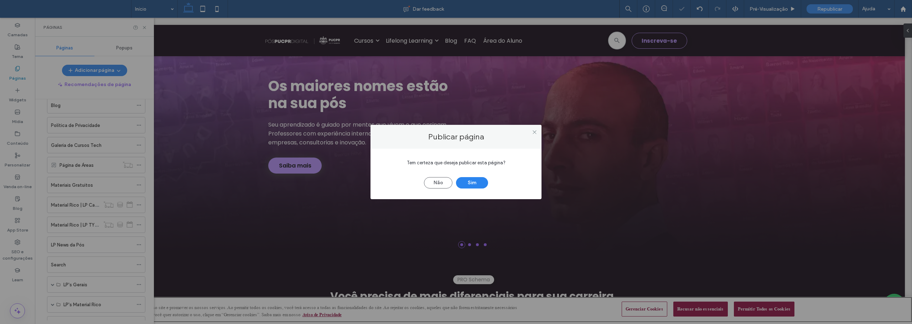
scroll to position [0, 0]
click at [472, 186] on button "Sim" at bounding box center [472, 182] width 32 height 11
